Goal: Task Accomplishment & Management: Use online tool/utility

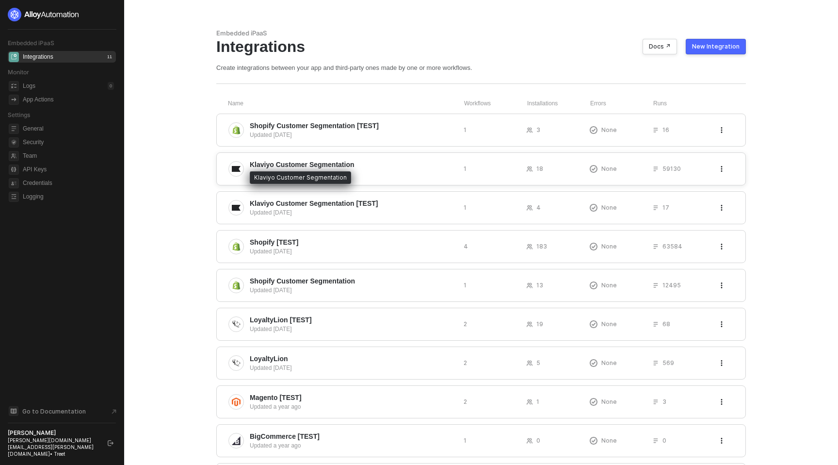
click at [327, 168] on span "Klaviyo Customer Segmentation" at bounding box center [302, 165] width 105 height 10
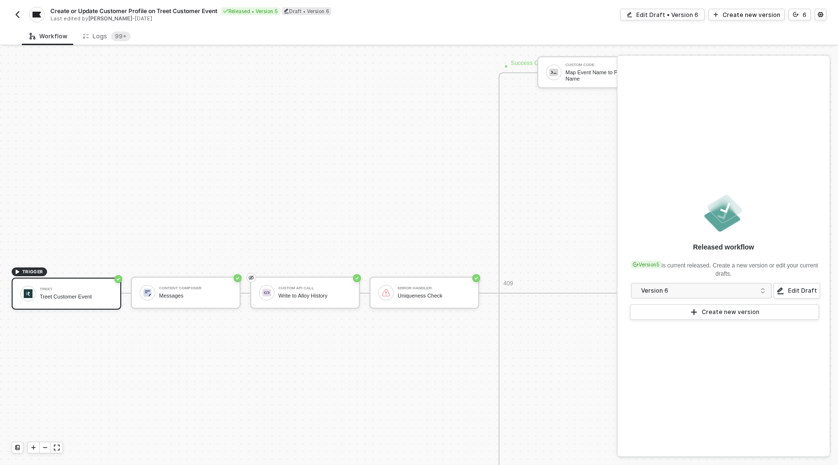
scroll to position [352, 0]
click at [397, 295] on div "Error handler Uniqueness Check" at bounding box center [432, 291] width 77 height 18
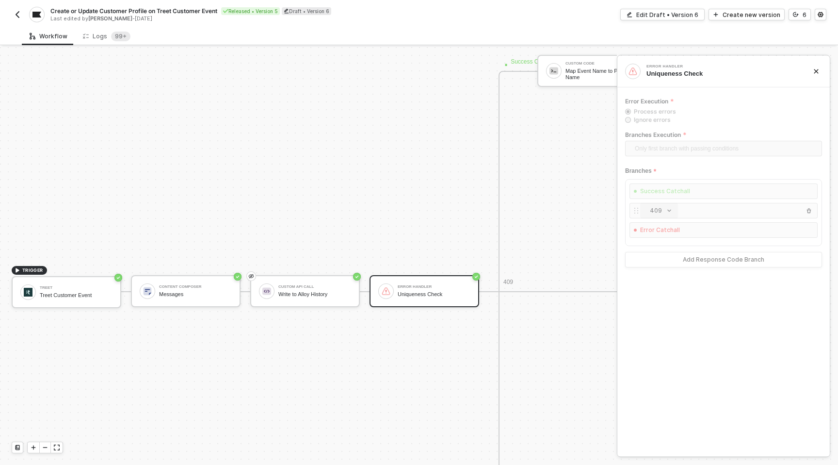
click at [15, 13] on img "button" at bounding box center [18, 15] width 8 height 8
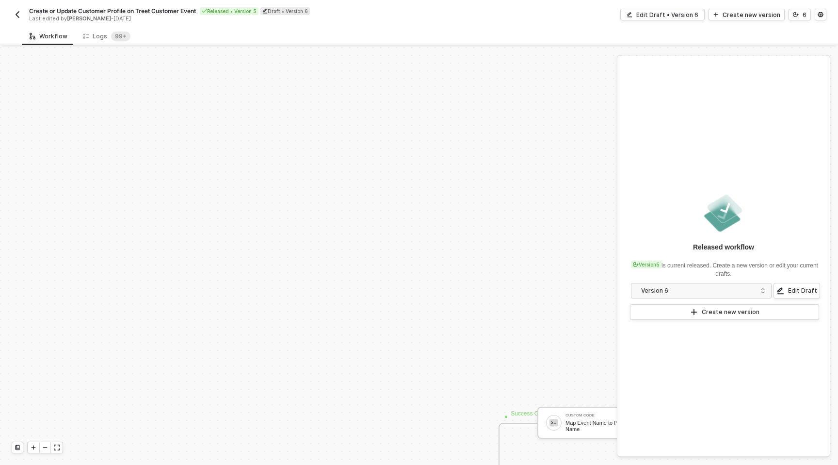
scroll to position [298, 0]
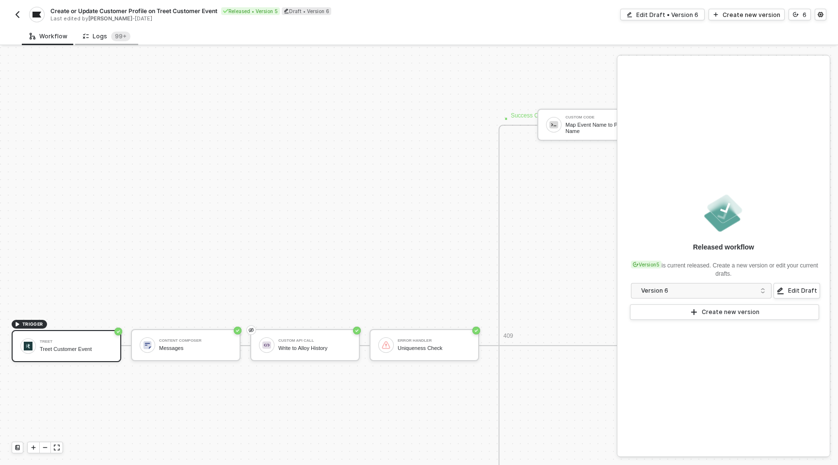
click at [98, 32] on div "Logs 99+" at bounding box center [107, 37] width 48 height 10
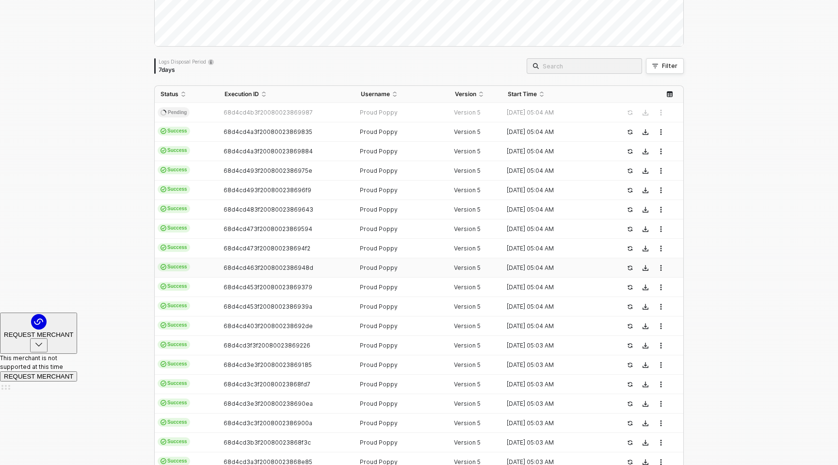
scroll to position [76, 0]
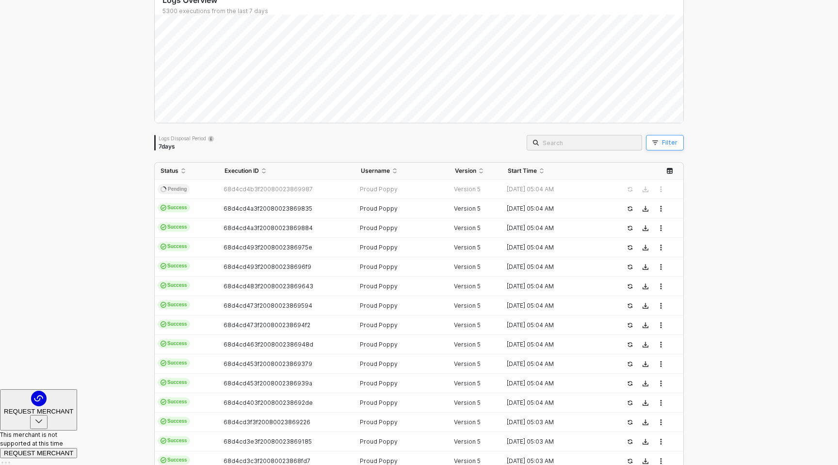
click at [664, 139] on div "Filter" at bounding box center [670, 143] width 16 height 8
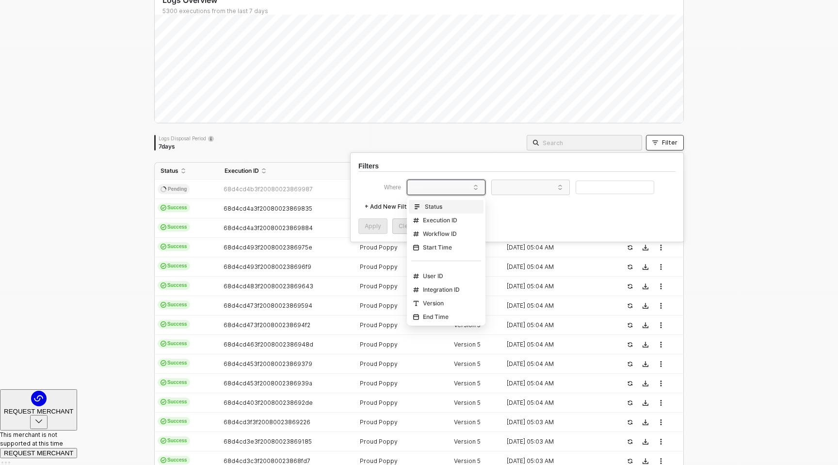
click at [430, 188] on span at bounding box center [448, 187] width 74 height 15
click at [432, 206] on div "Status" at bounding box center [427, 207] width 29 height 8
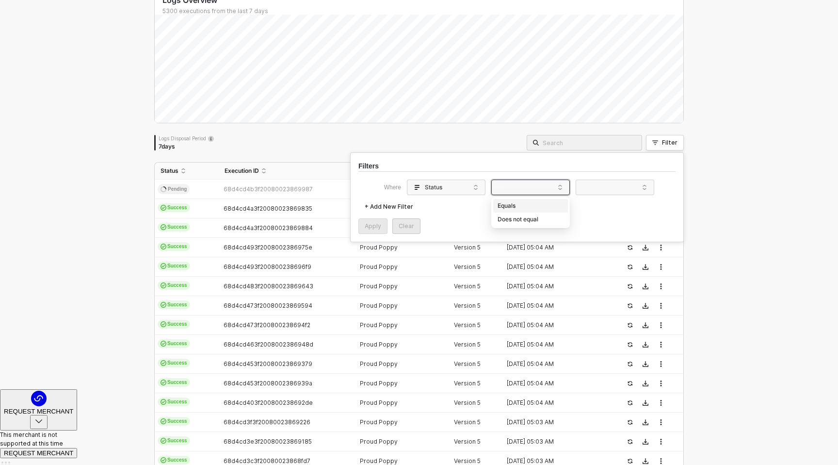
click at [528, 189] on span at bounding box center [533, 187] width 74 height 15
click at [530, 203] on div "Equals" at bounding box center [531, 206] width 70 height 16
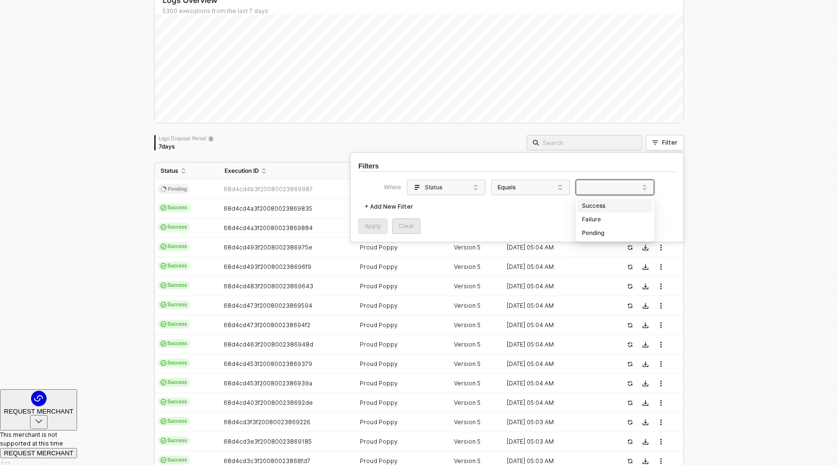
click at [587, 188] on span at bounding box center [617, 187] width 74 height 15
click at [597, 217] on div "Failure" at bounding box center [615, 220] width 70 height 16
click at [355, 224] on div "Filters Where Status Equals Failure + Add New Filter Apply Clear" at bounding box center [517, 197] width 334 height 90
click at [367, 228] on div "Apply" at bounding box center [373, 226] width 16 height 8
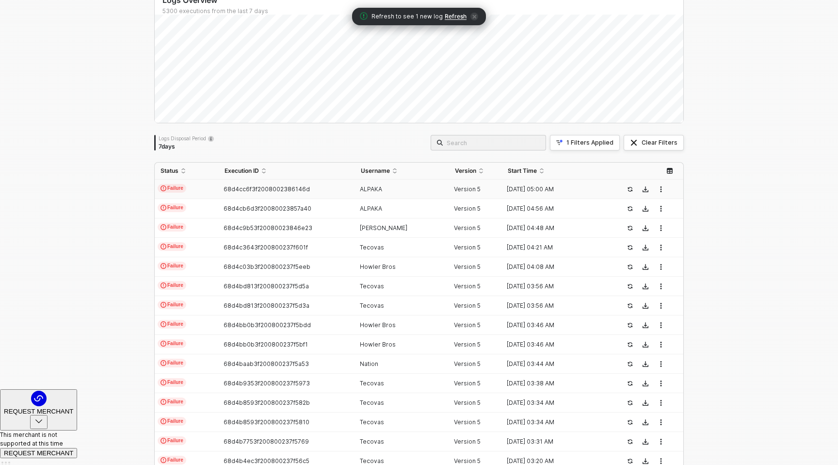
click at [189, 187] on td "Failure" at bounding box center [187, 188] width 64 height 19
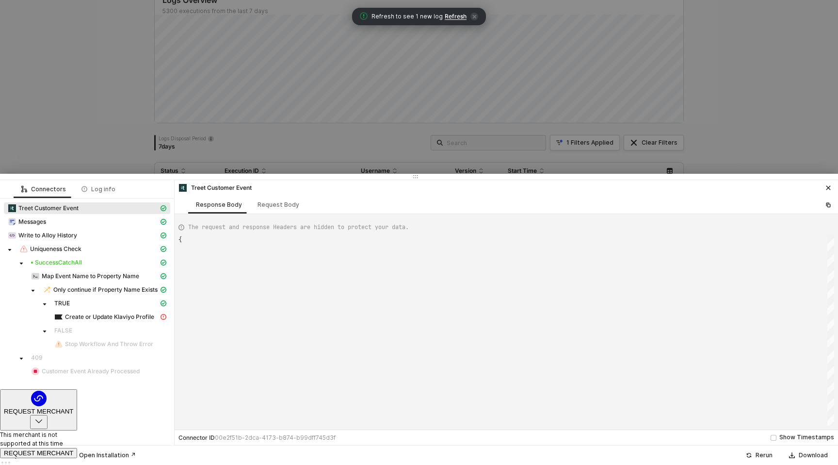
scroll to position [52, 0]
click at [261, 205] on div "Request Body" at bounding box center [279, 205] width 42 height 8
click at [219, 204] on div "Response Body" at bounding box center [219, 205] width 46 height 8
type textarea "{ "json": { "customerEmail": "[EMAIL_ADDRESS][DOMAIN_NAME]", "eventName": "sign…"
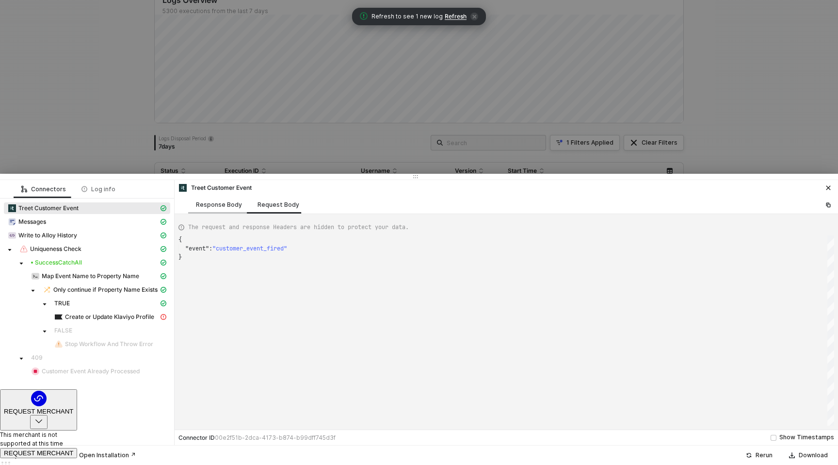
scroll to position [52, 0]
click at [131, 139] on div at bounding box center [419, 232] width 838 height 465
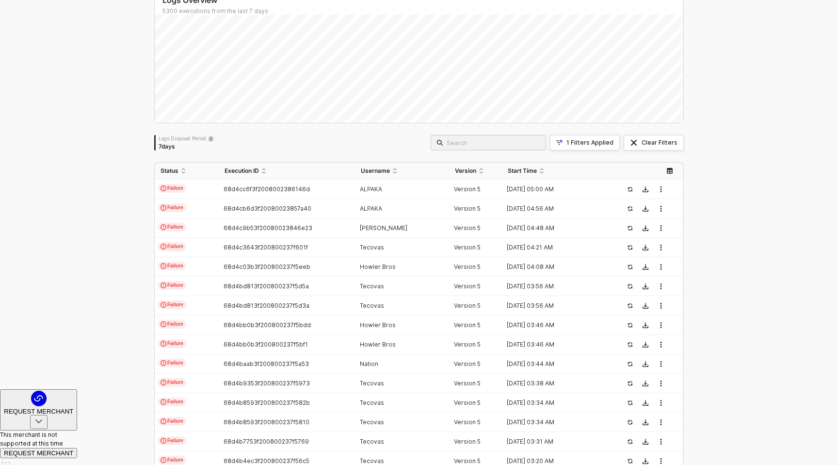
click at [514, 140] on input "search" at bounding box center [493, 142] width 93 height 11
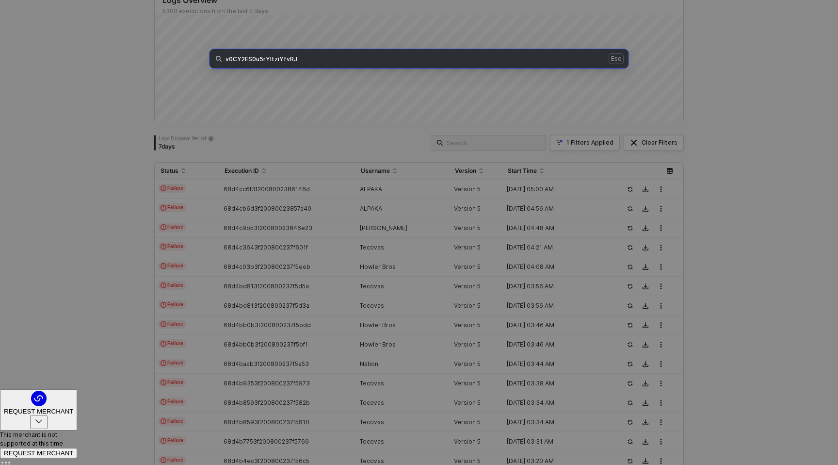
click at [443, 58] on input "v0CY2ES0u5rYItziYfvRJ" at bounding box center [416, 59] width 381 height 8
type input "v0CY2ES0u5rYItziYfvRJ"
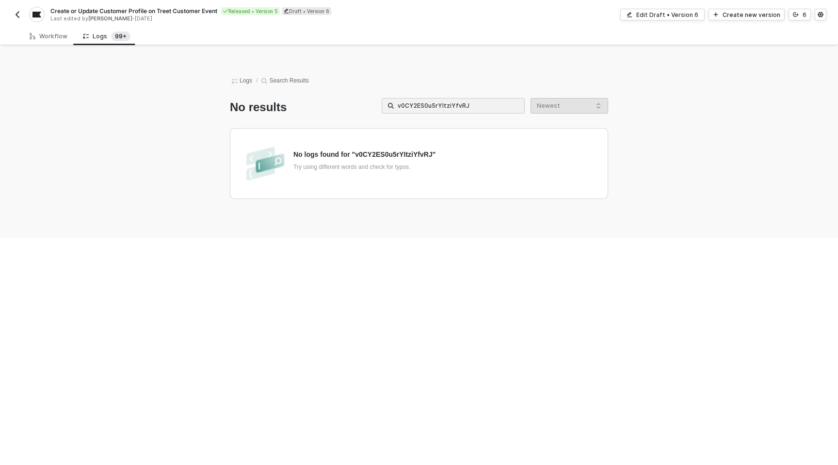
click at [458, 101] on input "v0CY2ES0u5rYItziYfvRJ" at bounding box center [458, 105] width 121 height 11
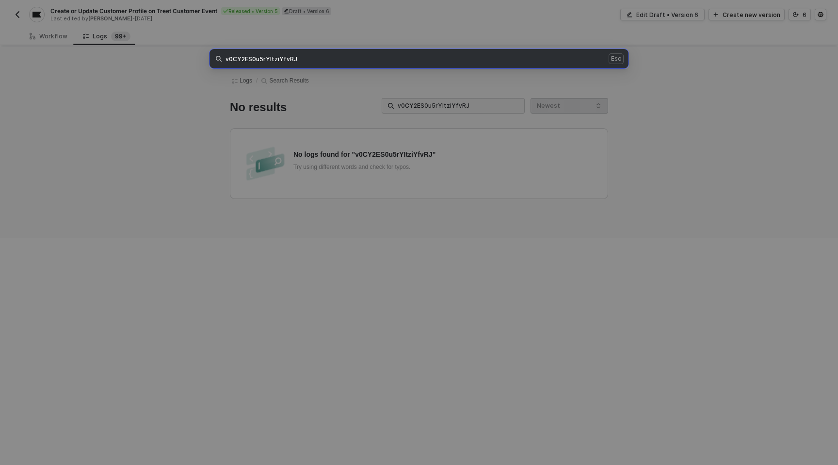
click at [458, 101] on input "v0CY2ES0u5rYItziYfvRJ" at bounding box center [458, 105] width 121 height 11
click at [422, 64] on span "v0CY2ES0u5rYItziYfvRJ Esc" at bounding box center [419, 58] width 419 height 19
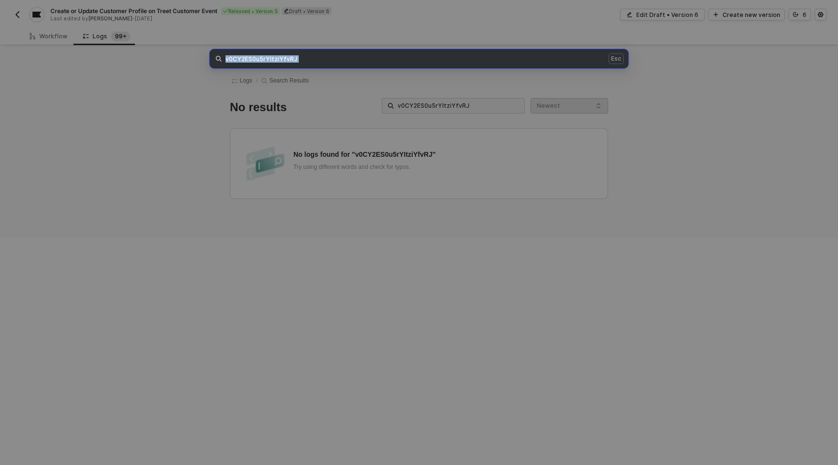
click at [422, 64] on span "v0CY2ES0u5rYItziYfvRJ Esc" at bounding box center [419, 58] width 419 height 19
click at [121, 149] on div "Esc" at bounding box center [419, 232] width 838 height 465
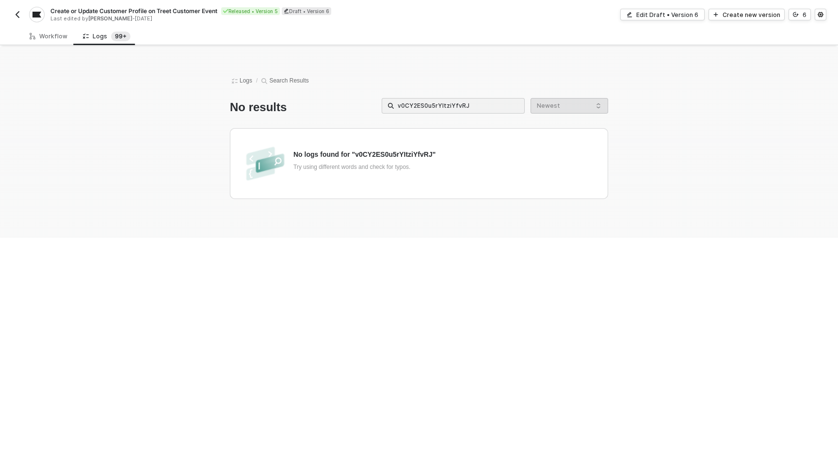
click at [462, 107] on input "v0CY2ES0u5rYItziYfvRJ" at bounding box center [458, 105] width 121 height 11
type input "v0CY2ES0u5rYItziYfvRJ"
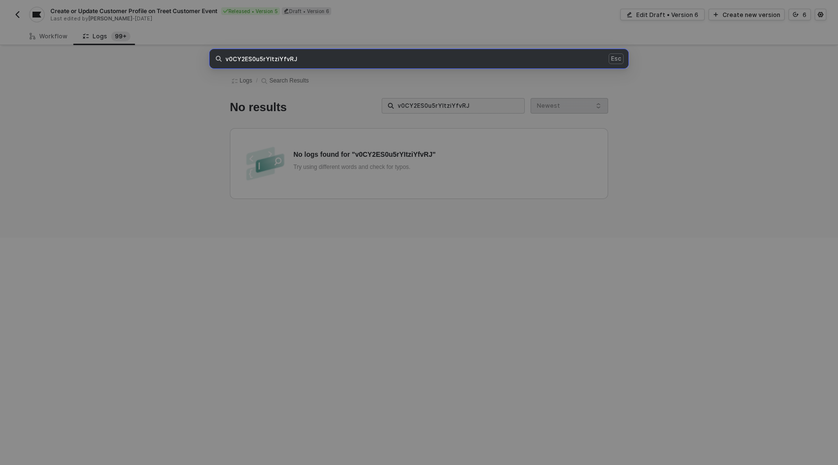
click at [79, 117] on div "v0CY2ES0u5rYItziYfvRJ Esc" at bounding box center [419, 232] width 838 height 465
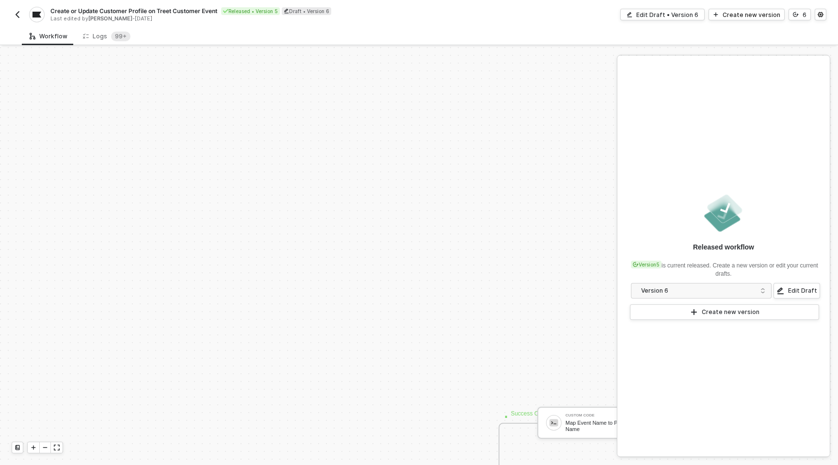
scroll to position [298, 0]
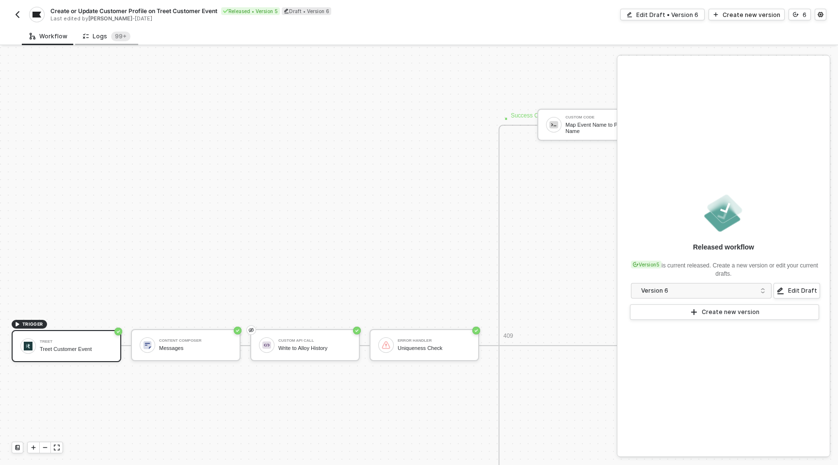
click at [98, 39] on div "Logs 99+" at bounding box center [107, 37] width 48 height 10
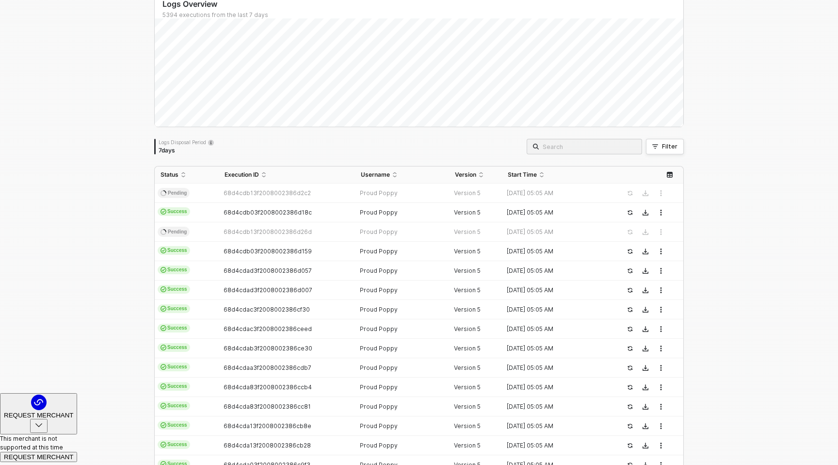
scroll to position [33, 0]
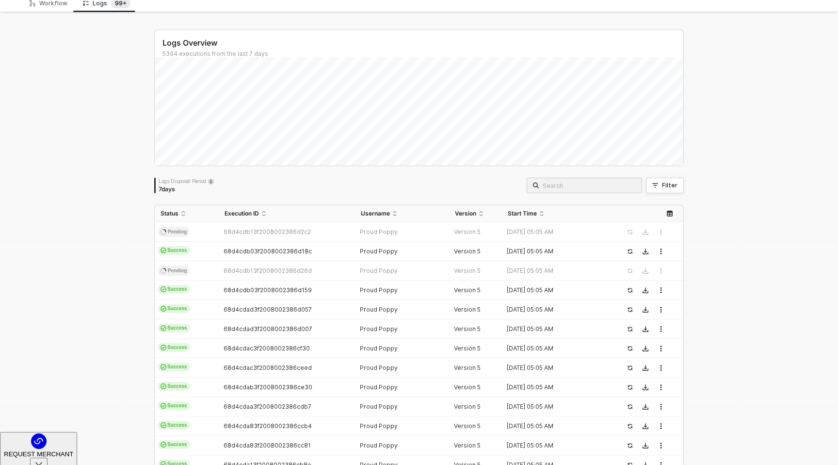
click at [595, 187] on input "search" at bounding box center [589, 185] width 93 height 11
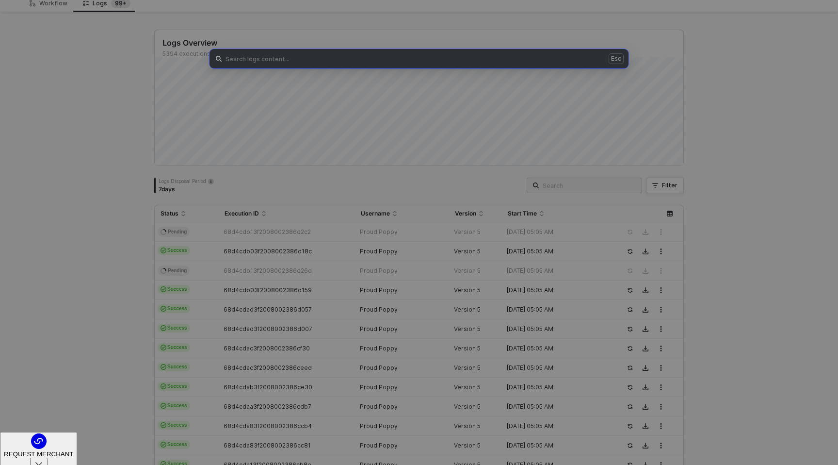
click at [672, 187] on div "Esc" at bounding box center [419, 232] width 838 height 465
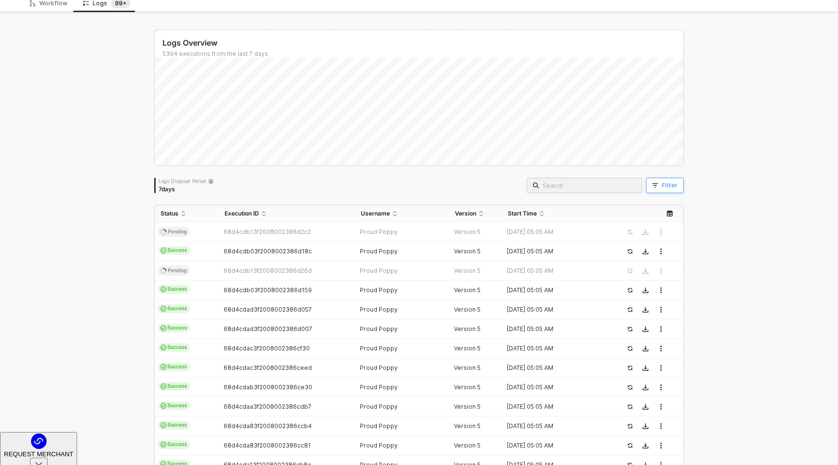
click at [663, 187] on button "Filter" at bounding box center [665, 186] width 38 height 16
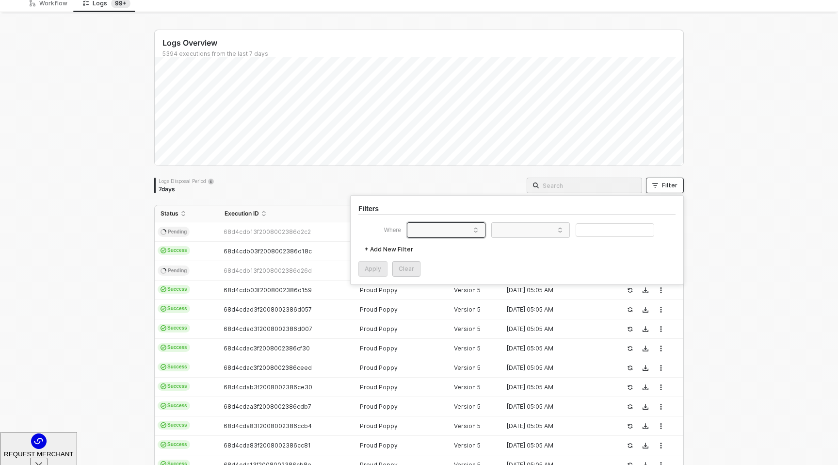
click at [435, 227] on span at bounding box center [448, 230] width 74 height 15
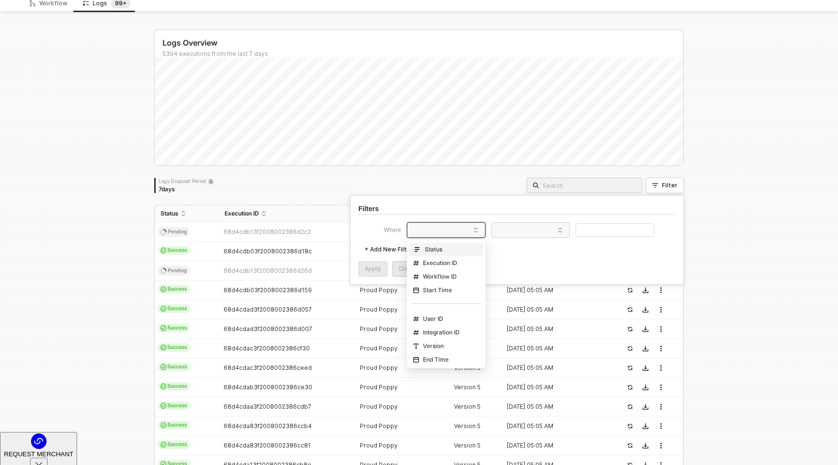
click at [434, 244] on div "Status" at bounding box center [446, 250] width 70 height 16
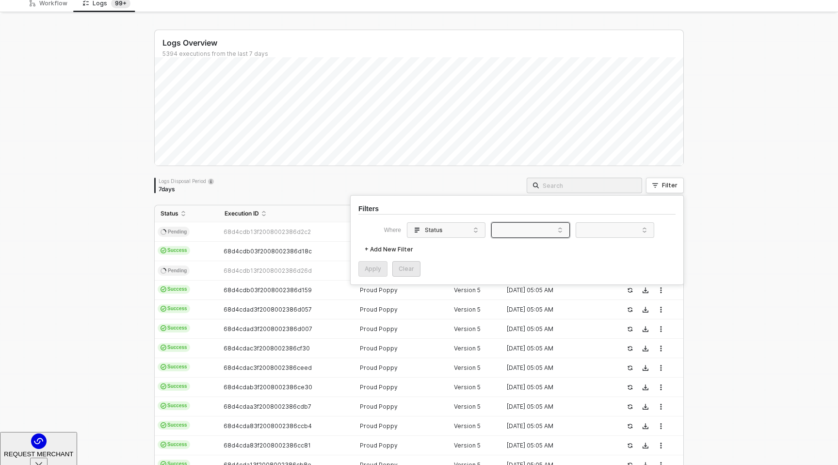
click at [541, 231] on span at bounding box center [533, 230] width 74 height 15
click at [538, 245] on div "Equals" at bounding box center [531, 249] width 70 height 16
click at [605, 234] on span at bounding box center [617, 230] width 74 height 15
click at [594, 264] on div "Failure" at bounding box center [615, 262] width 70 height 16
click at [365, 269] on div "Apply" at bounding box center [373, 269] width 16 height 8
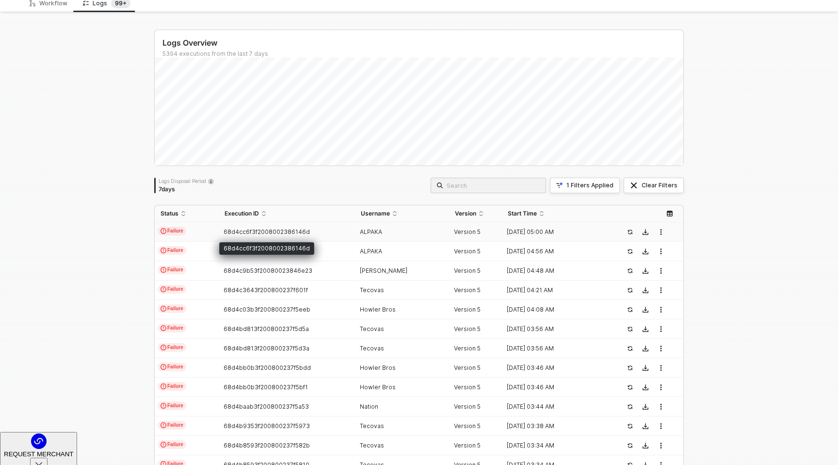
click at [247, 230] on span "68d4cc6f3f2008002386146d" at bounding box center [267, 231] width 86 height 7
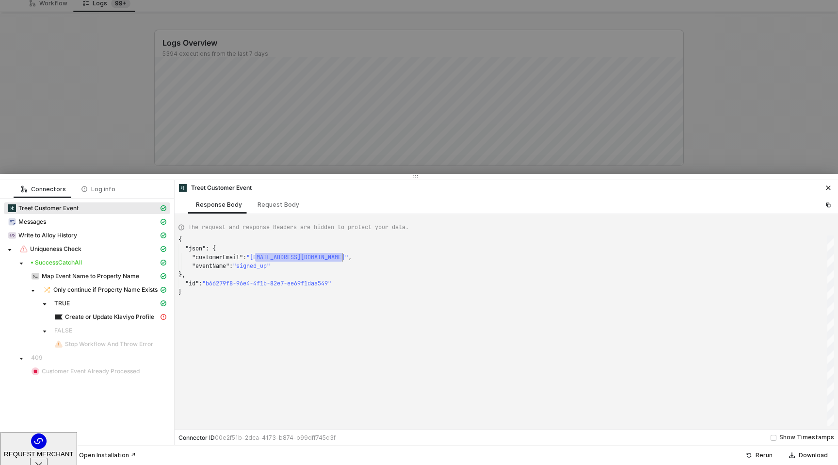
scroll to position [17, 168]
drag, startPoint x: 257, startPoint y: 256, endPoint x: 348, endPoint y: 257, distance: 91.2
click at [97, 131] on div at bounding box center [419, 232] width 838 height 465
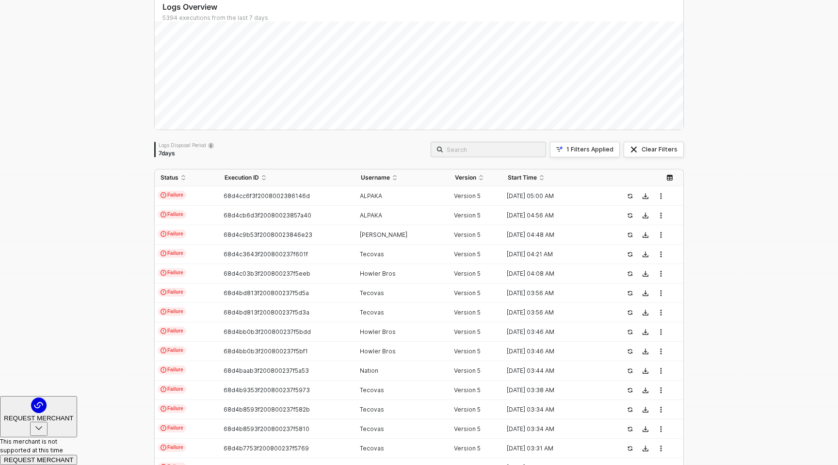
scroll to position [31, 0]
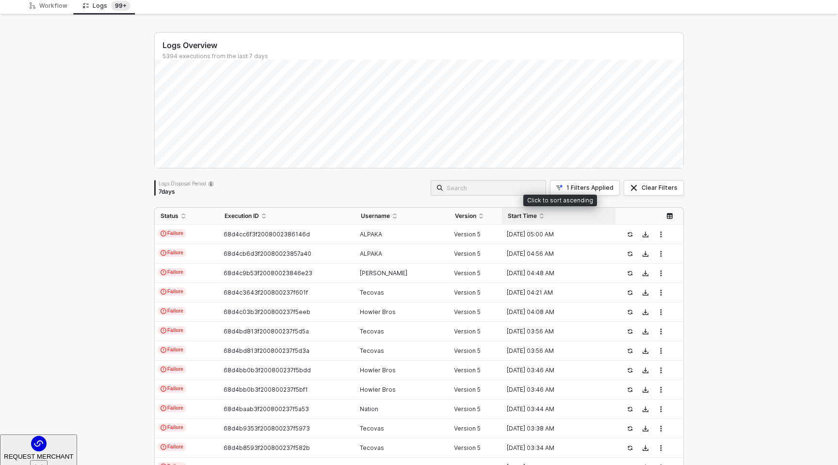
click at [515, 213] on span "Start Time" at bounding box center [522, 216] width 29 height 8
click at [521, 213] on span "Start Time" at bounding box center [522, 216] width 29 height 8
click at [521, 214] on span "Start Time" at bounding box center [522, 216] width 29 height 8
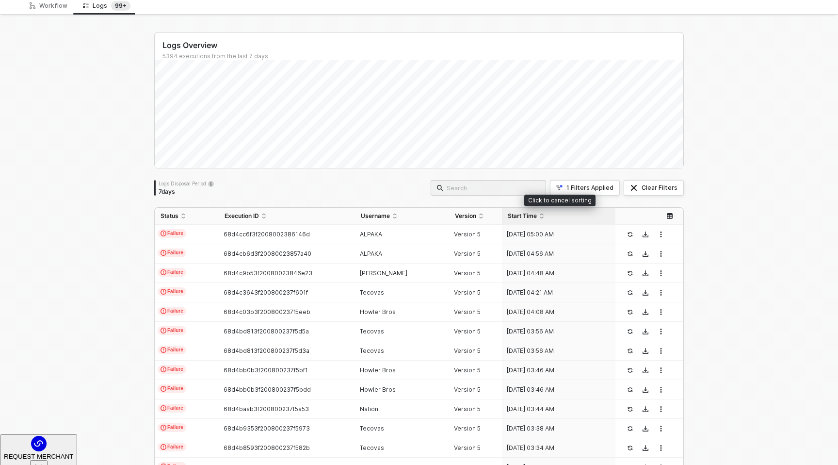
click at [521, 214] on span "Start Time" at bounding box center [522, 216] width 29 height 8
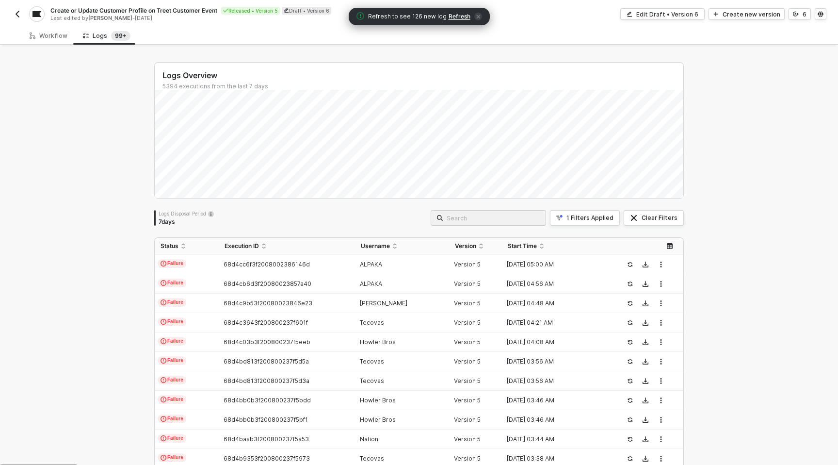
scroll to position [0, 0]
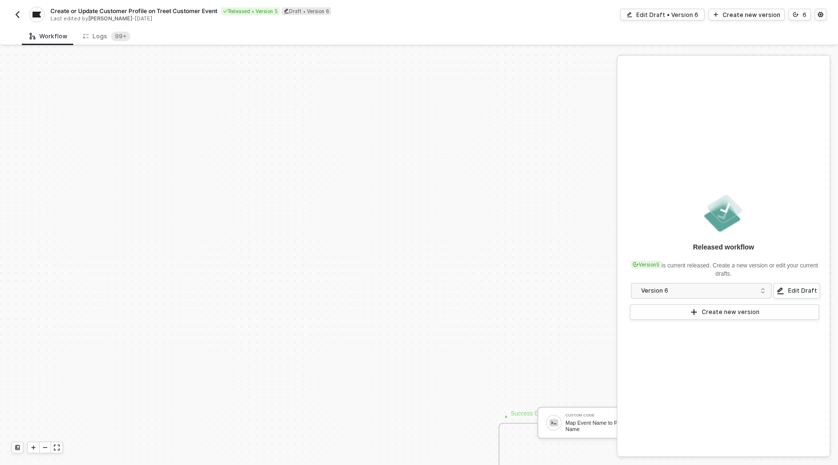
scroll to position [298, 0]
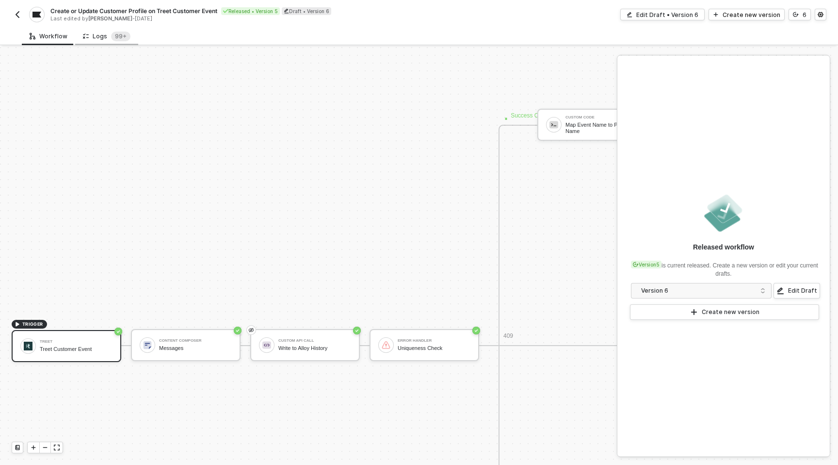
click at [98, 36] on div "Logs 99+" at bounding box center [107, 37] width 48 height 10
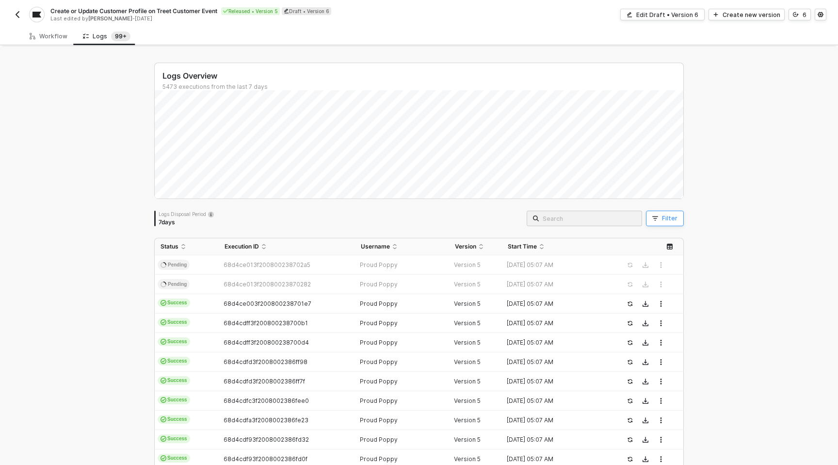
click at [657, 217] on icon "button" at bounding box center [655, 218] width 6 height 6
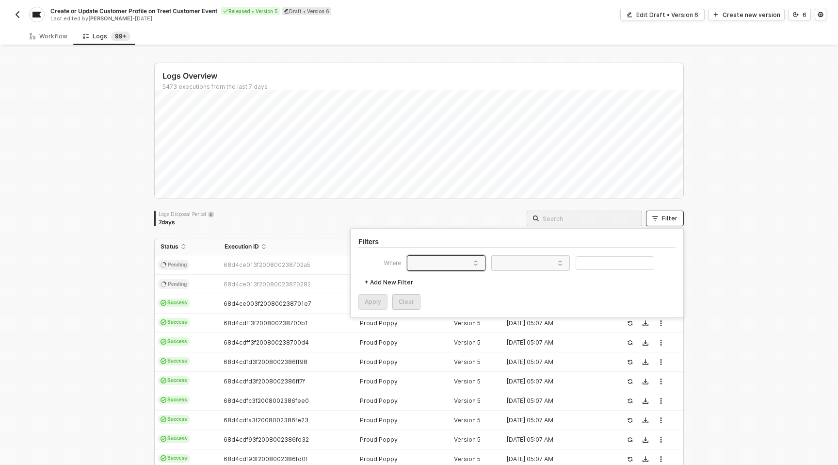
click at [453, 262] on span at bounding box center [448, 263] width 74 height 15
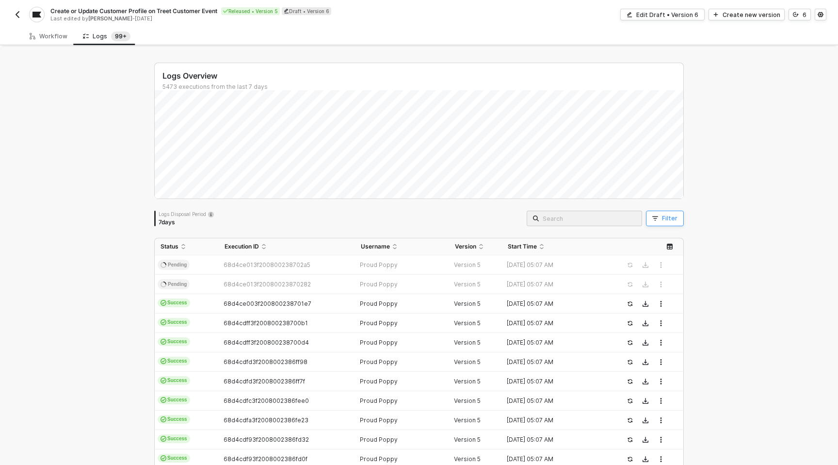
click at [663, 223] on button "Filter" at bounding box center [665, 219] width 38 height 16
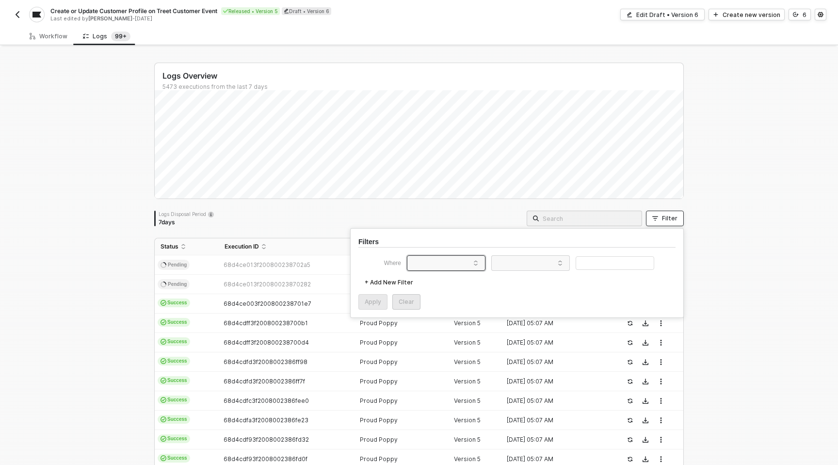
click at [438, 263] on span at bounding box center [448, 263] width 74 height 15
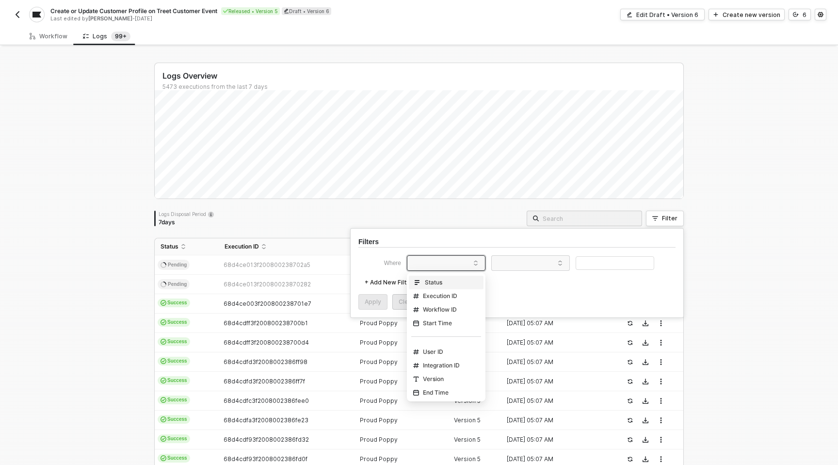
click at [434, 283] on div "Status" at bounding box center [427, 282] width 29 height 8
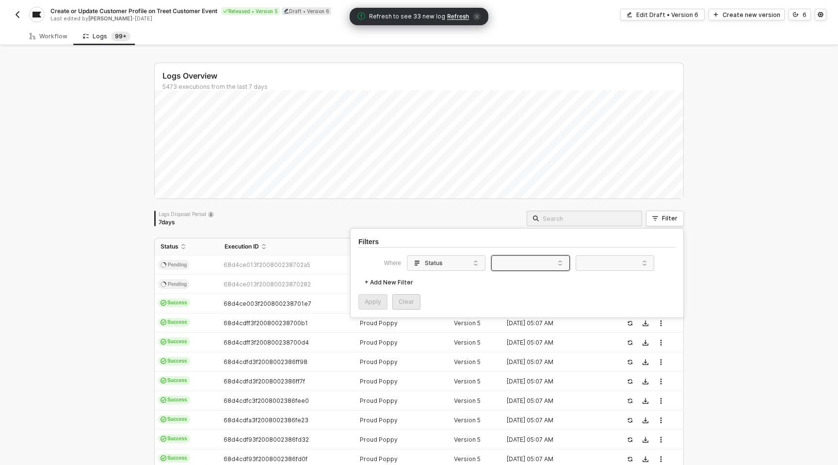
click at [524, 259] on span at bounding box center [533, 263] width 74 height 15
click at [527, 282] on div "Equals" at bounding box center [531, 282] width 70 height 16
click at [596, 267] on span at bounding box center [617, 263] width 74 height 15
click at [597, 294] on div "Failure" at bounding box center [615, 295] width 70 height 16
click at [374, 305] on div "Apply" at bounding box center [373, 302] width 16 height 8
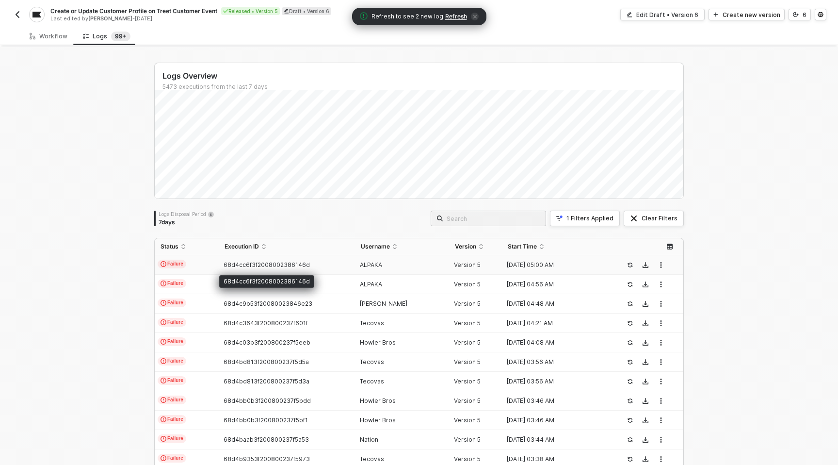
click at [270, 265] on span "68d4cc6f3f2008002386146d" at bounding box center [267, 264] width 86 height 7
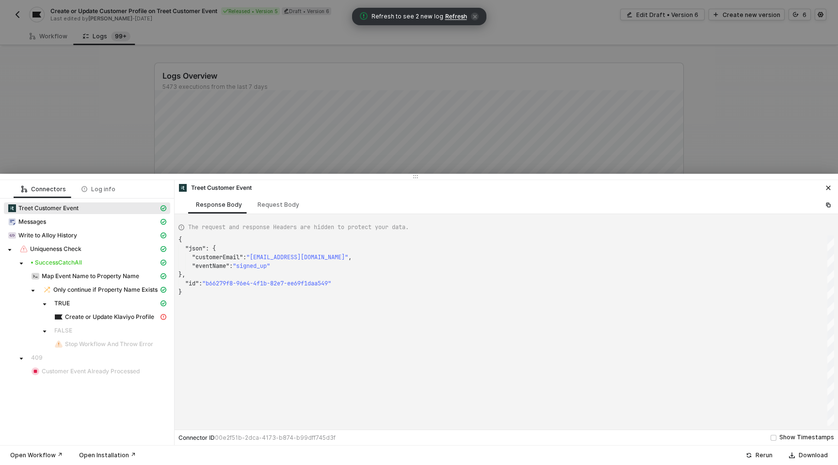
scroll to position [52, 0]
click at [74, 313] on span "Create or Update Klaviyo Profile" at bounding box center [109, 317] width 89 height 8
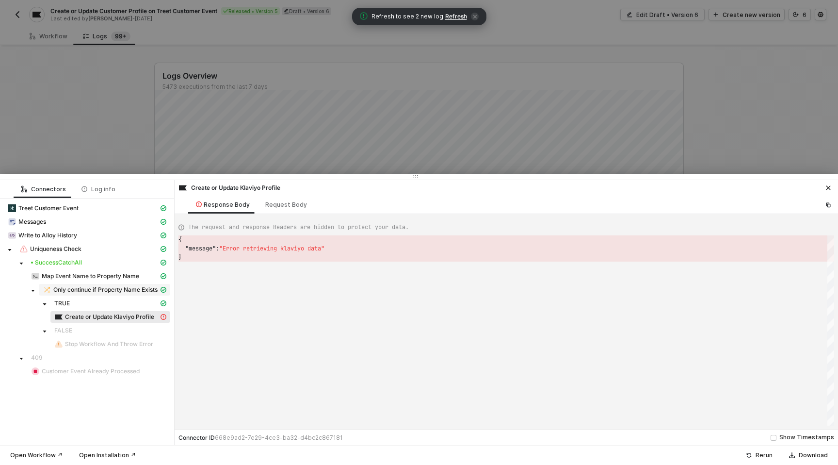
click at [83, 288] on span "Only continue if Property Name Exists" at bounding box center [105, 290] width 104 height 8
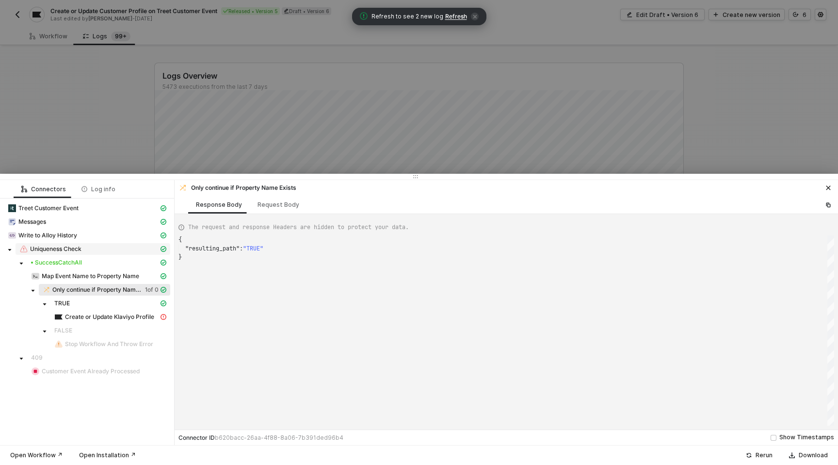
click at [57, 249] on span "Uniqueness Check" at bounding box center [55, 249] width 51 height 8
click at [72, 274] on span "Map Event Name to Property Name" at bounding box center [91, 276] width 98 height 8
click at [86, 291] on span "Only continue if Property Name Exists" at bounding box center [105, 290] width 104 height 8
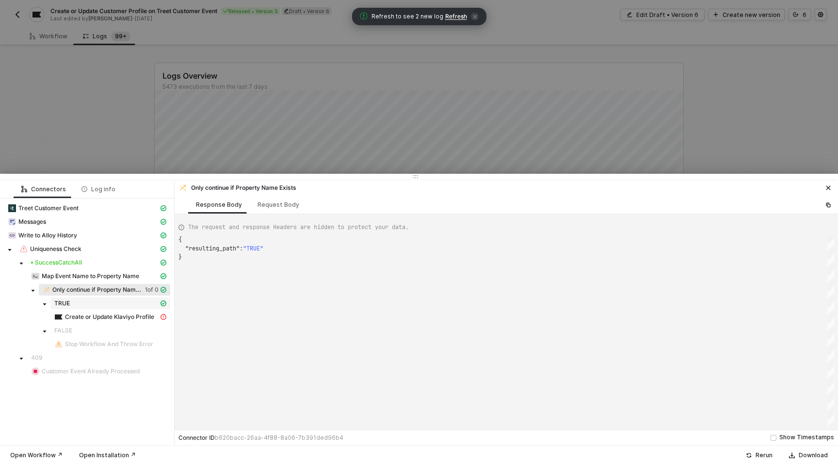
click at [83, 302] on div "TRUE" at bounding box center [106, 303] width 104 height 8
click at [95, 316] on span "Create or Update Klaviyo Profile" at bounding box center [109, 317] width 89 height 8
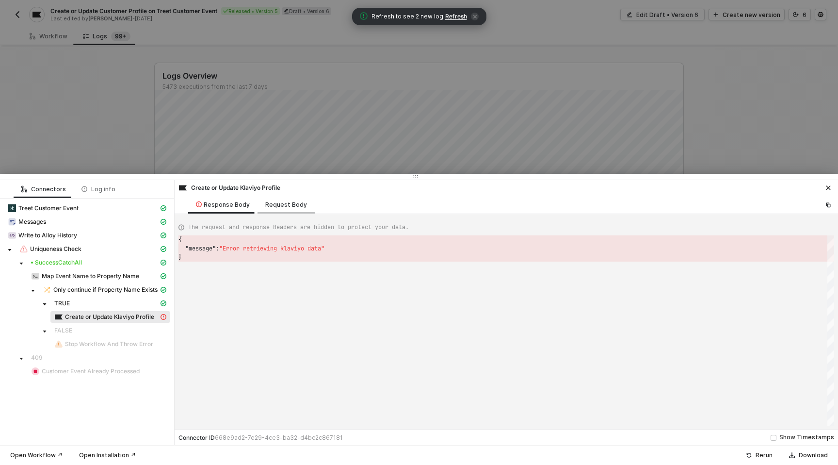
click at [277, 204] on div "Request Body" at bounding box center [286, 205] width 42 height 8
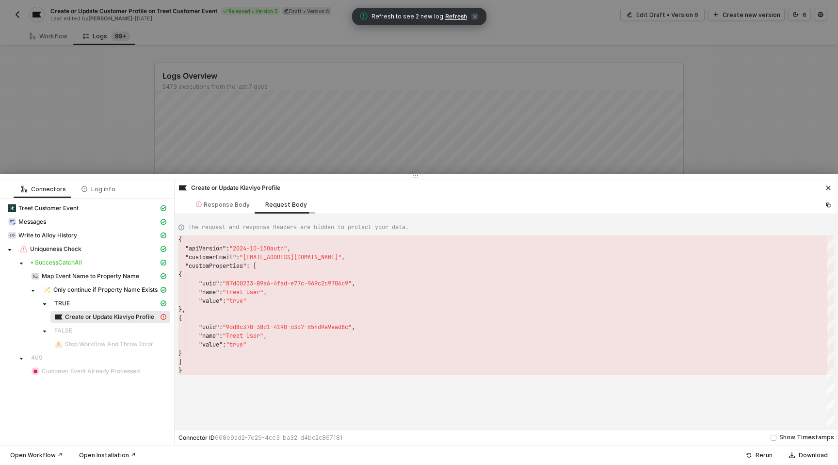
scroll to position [87, 0]
click at [232, 206] on div "Response Body" at bounding box center [223, 205] width 54 height 8
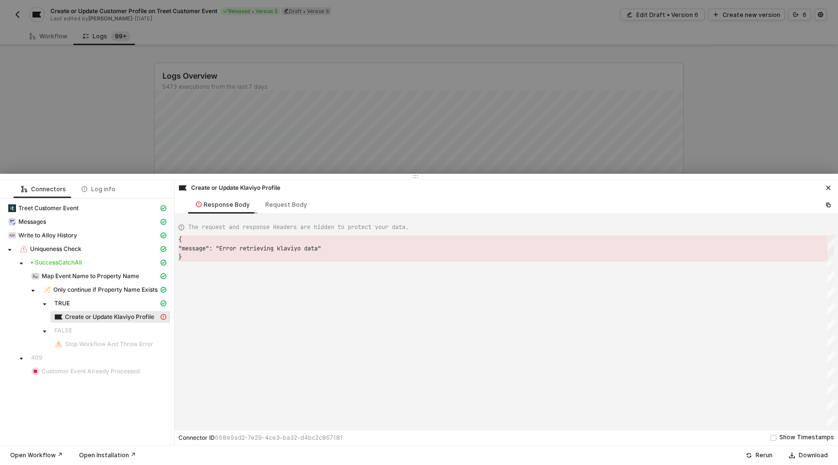
scroll to position [17, 0]
click at [75, 286] on span "Only continue if Property Name Exists" at bounding box center [105, 290] width 104 height 8
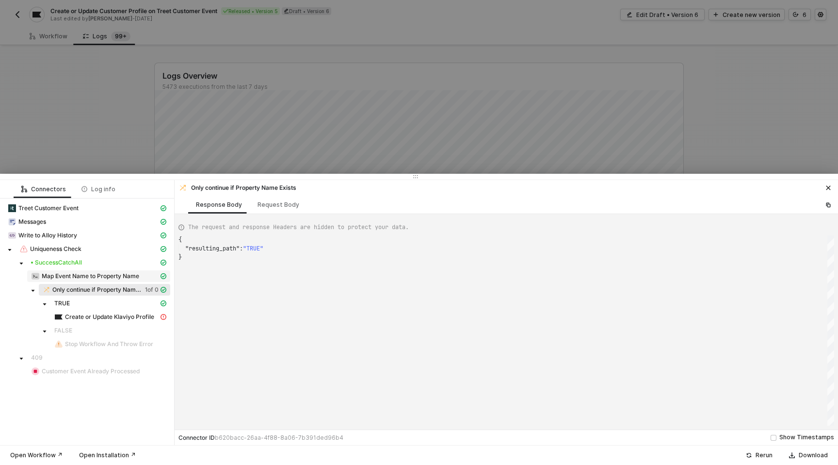
click at [73, 272] on span "Map Event Name to Property Name" at bounding box center [91, 276] width 98 height 8
click at [79, 250] on span "Uniqueness Check" at bounding box center [55, 249] width 51 height 8
click at [94, 316] on span "Create or Update Klaviyo Profile" at bounding box center [109, 317] width 89 height 8
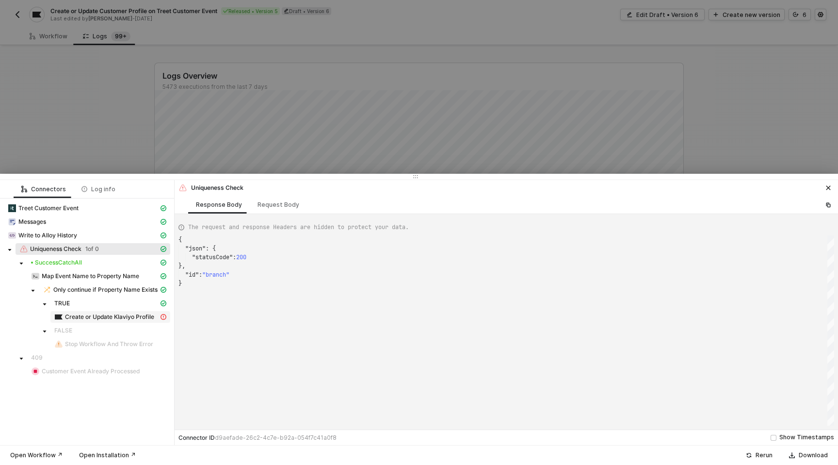
type textarea "{ "message": "Error retrieving klaviyo data" }"
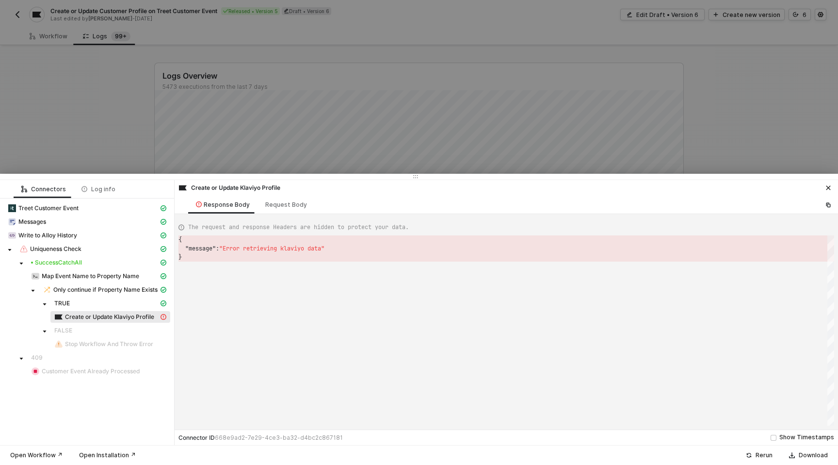
click at [138, 114] on div at bounding box center [419, 232] width 838 height 465
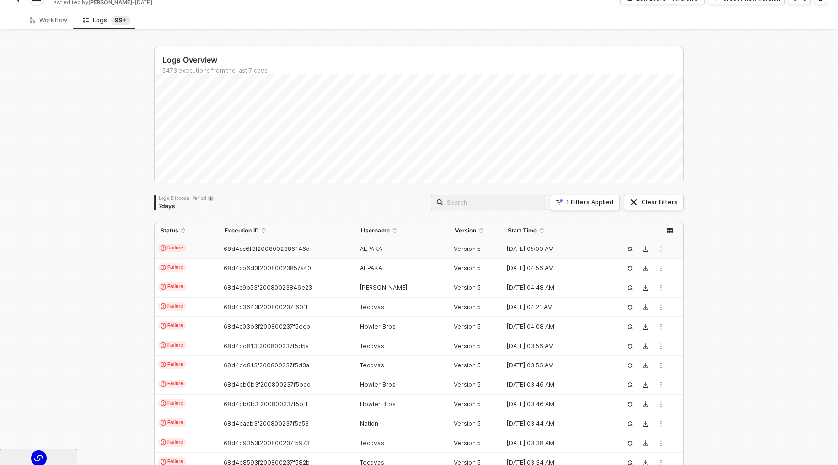
scroll to position [17, 0]
click at [222, 268] on div "68d4cb6d3f20080023857a40" at bounding box center [283, 267] width 128 height 8
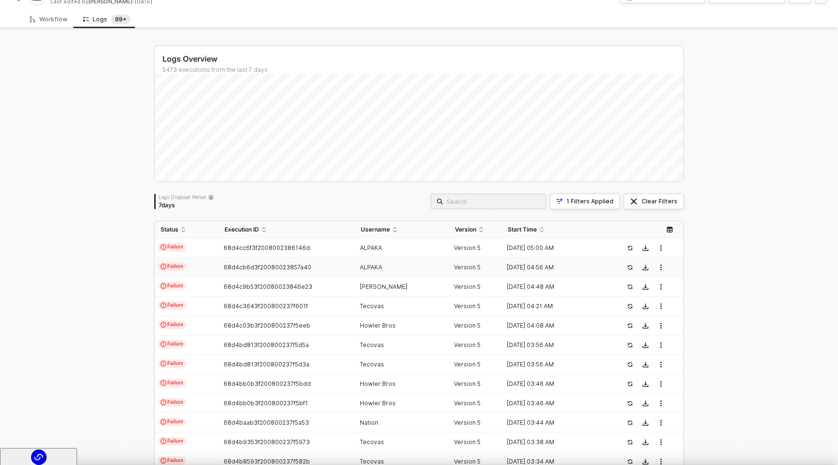
scroll to position [52, 0]
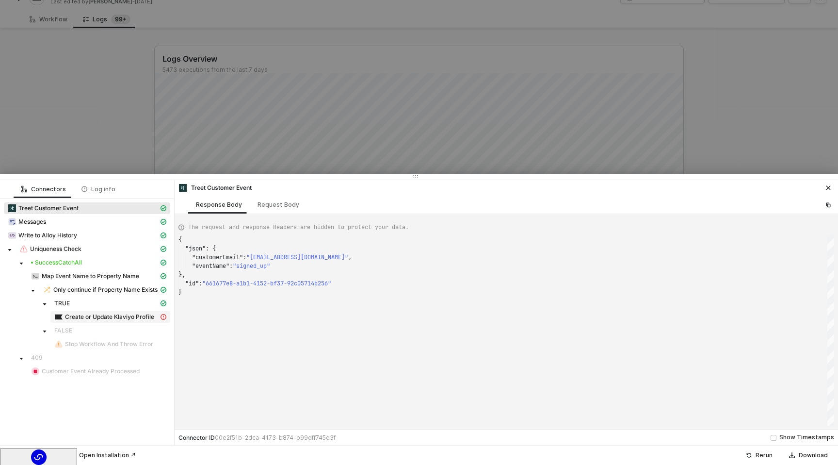
click at [119, 316] on span "Create or Update Klaviyo Profile" at bounding box center [109, 317] width 89 height 8
type textarea "{ "message": "Error retrieving klaviyo data" }"
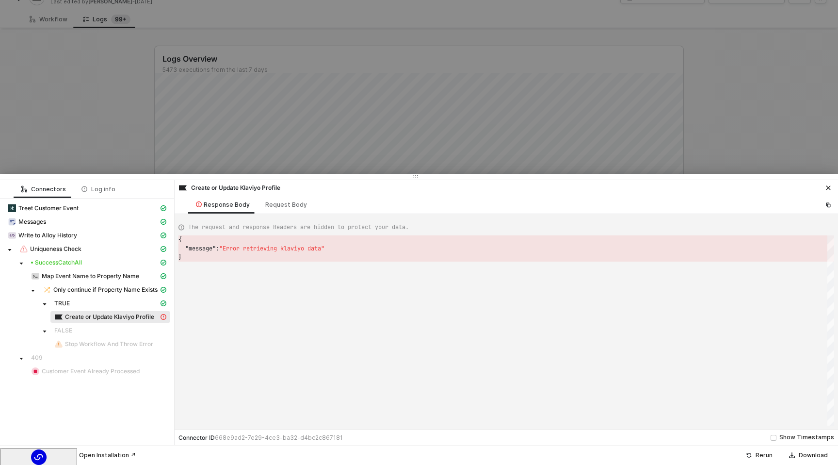
scroll to position [17, 0]
drag, startPoint x: 330, startPoint y: 252, endPoint x: 228, endPoint y: 251, distance: 101.4
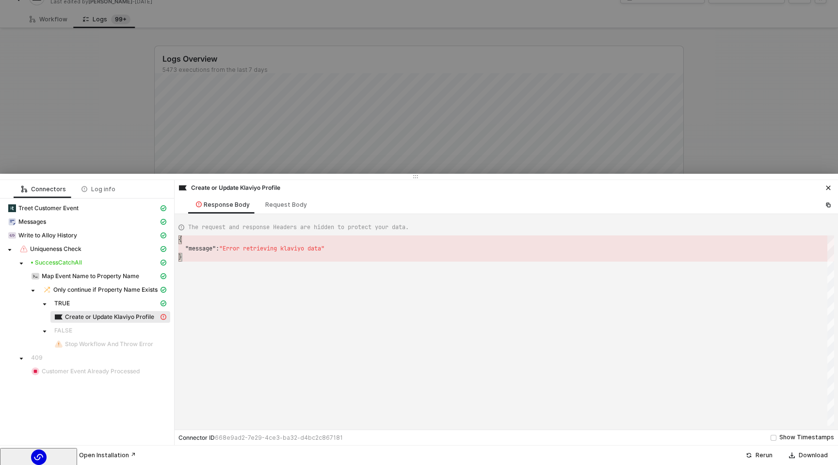
click at [334, 253] on div "}" at bounding box center [507, 257] width 656 height 9
drag, startPoint x: 330, startPoint y: 249, endPoint x: 228, endPoint y: 251, distance: 101.4
click at [271, 297] on div "{ "message" : "Error retrieving klaviyo data" }" at bounding box center [507, 330] width 656 height 190
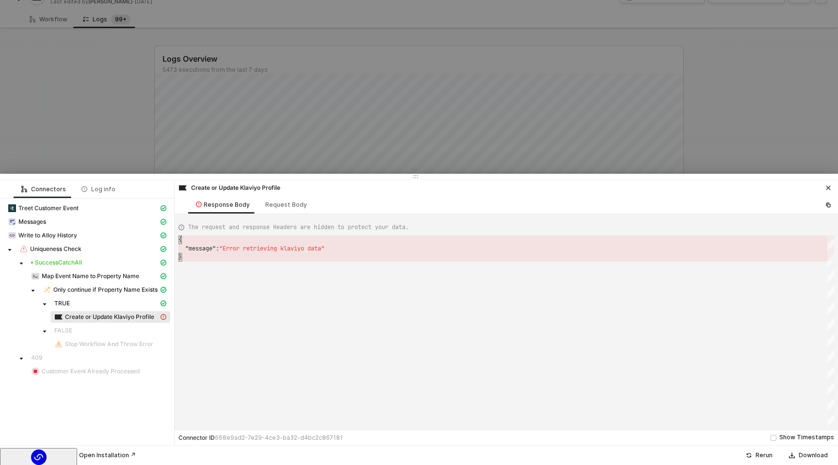
click at [826, 187] on icon "icon-close" at bounding box center [829, 188] width 6 height 6
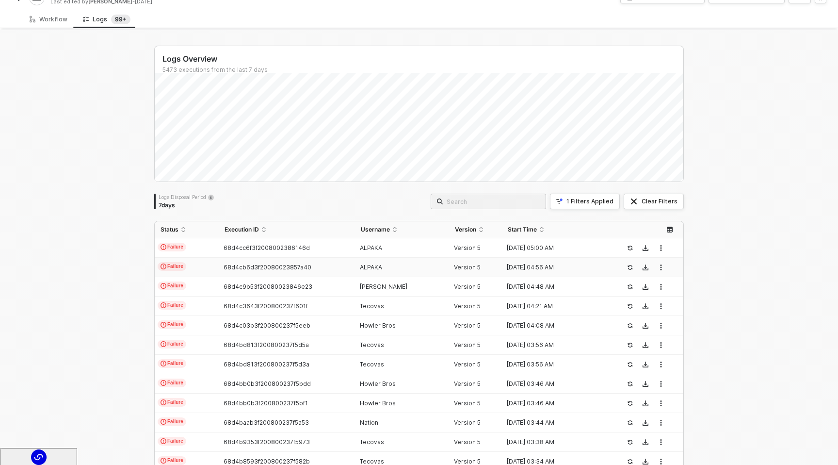
scroll to position [0, 0]
